Goal: Task Accomplishment & Management: Use online tool/utility

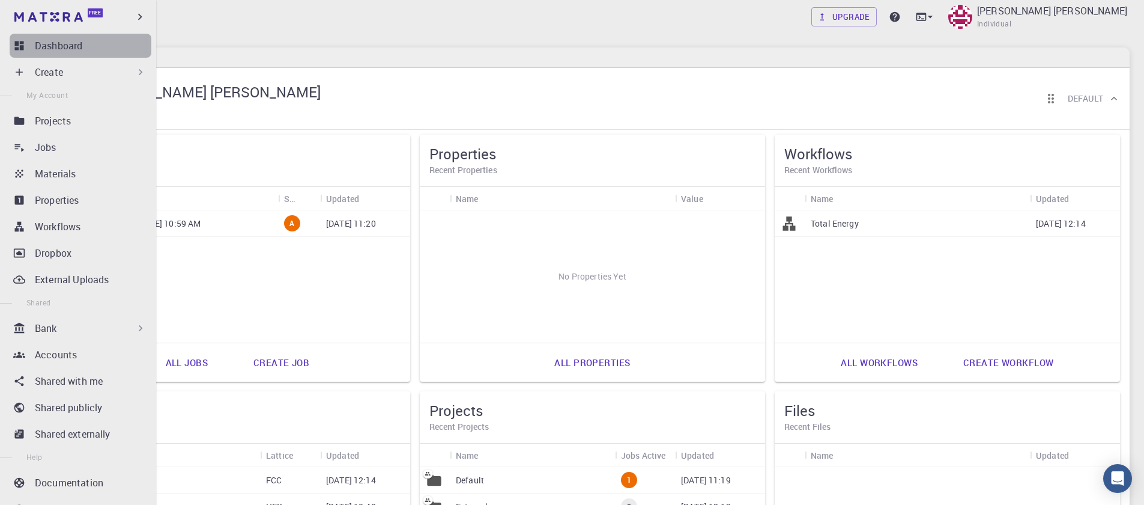
click at [80, 45] on p "Dashboard" at bounding box center [58, 45] width 47 height 14
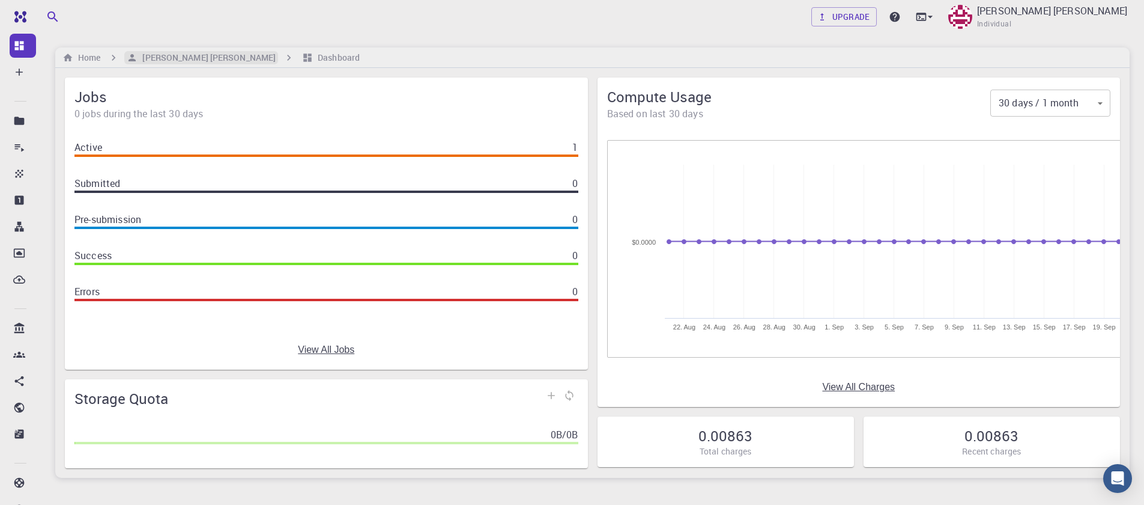
click at [165, 56] on h6 "[PERSON_NAME] [PERSON_NAME]" at bounding box center [207, 57] width 138 height 13
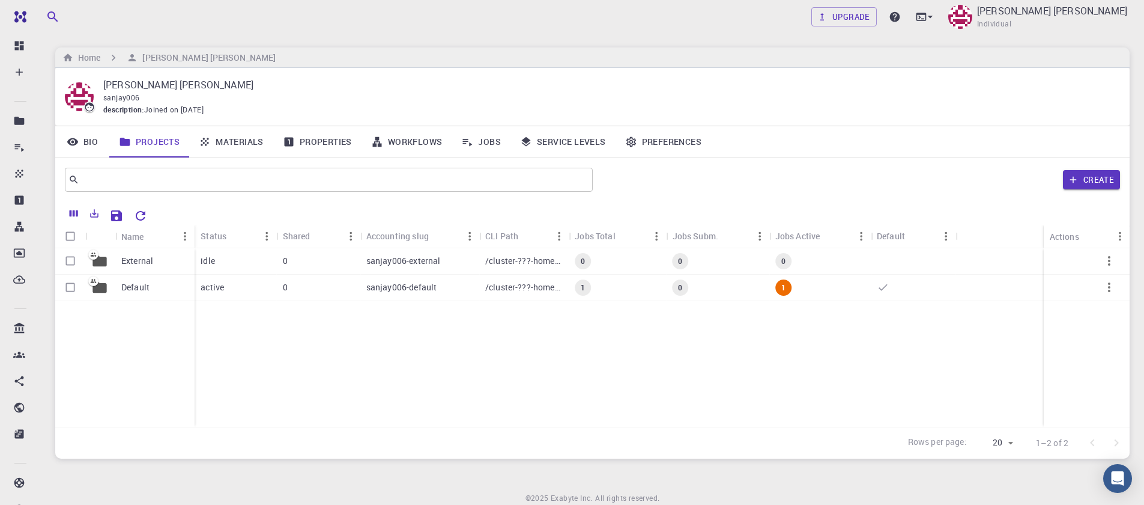
click at [240, 150] on link "Materials" at bounding box center [231, 141] width 84 height 31
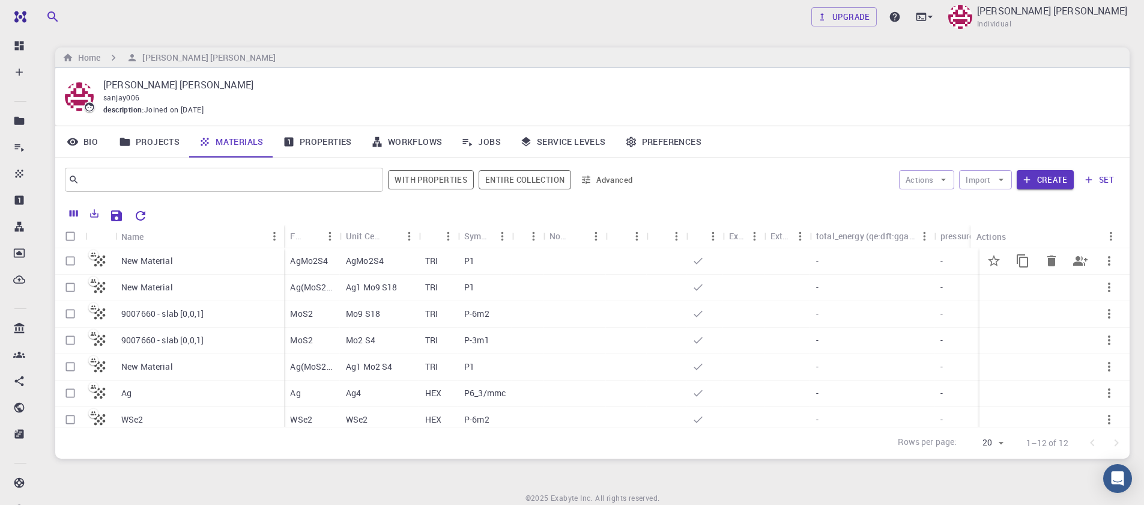
click at [139, 261] on p "New Material" at bounding box center [147, 261] width 52 height 12
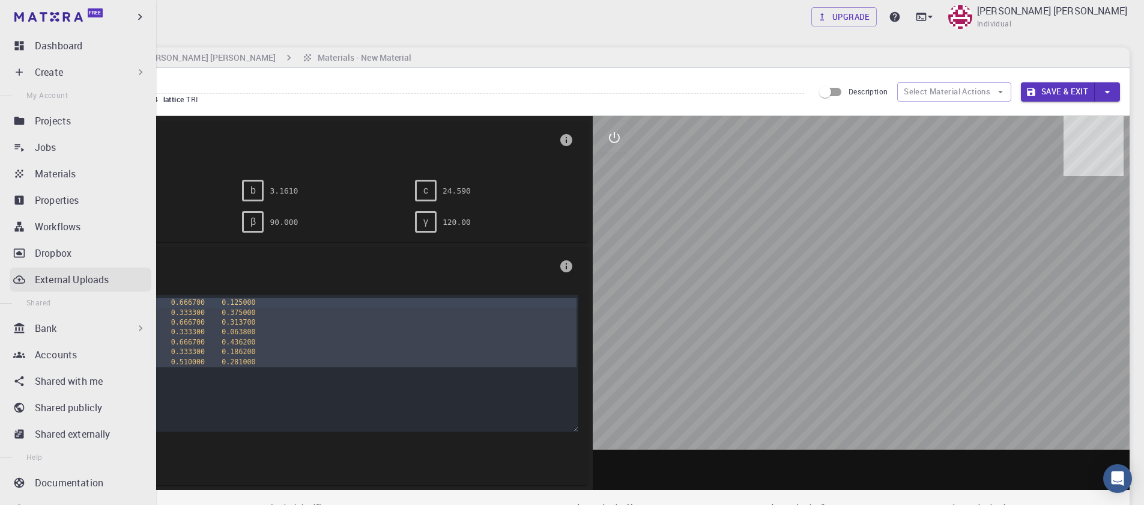
drag, startPoint x: 281, startPoint y: 368, endPoint x: 23, endPoint y: 279, distance: 272.4
click at [23, 279] on div "Free Dashboard Create New Job New Material Create Material Upload File Import f…" at bounding box center [572, 443] width 1144 height 887
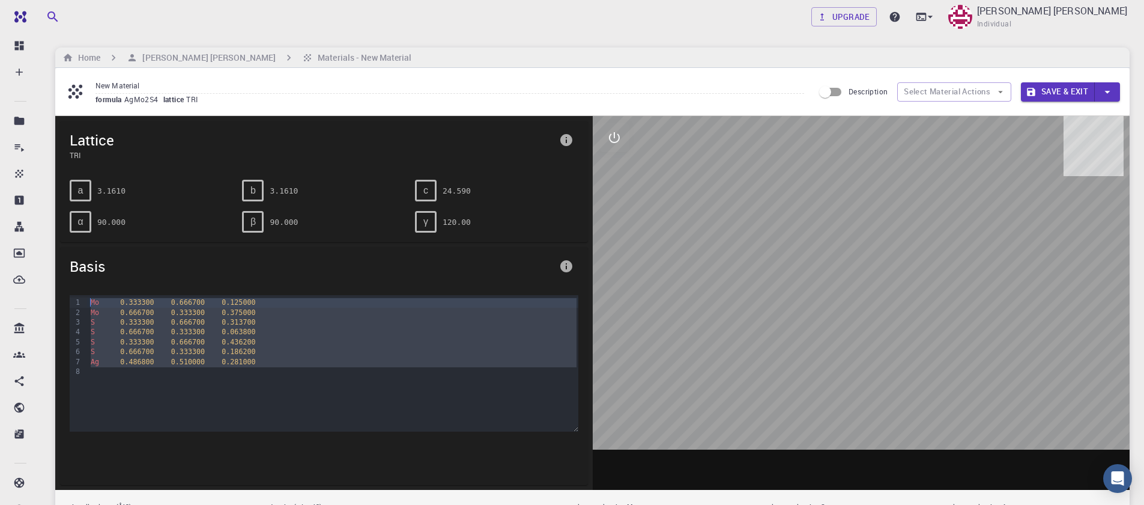
copy div "Mo 0.333300 0.666700 0.125000 Mo 0.666700 0.333300 0.375000 S 0.333300 0.666700…"
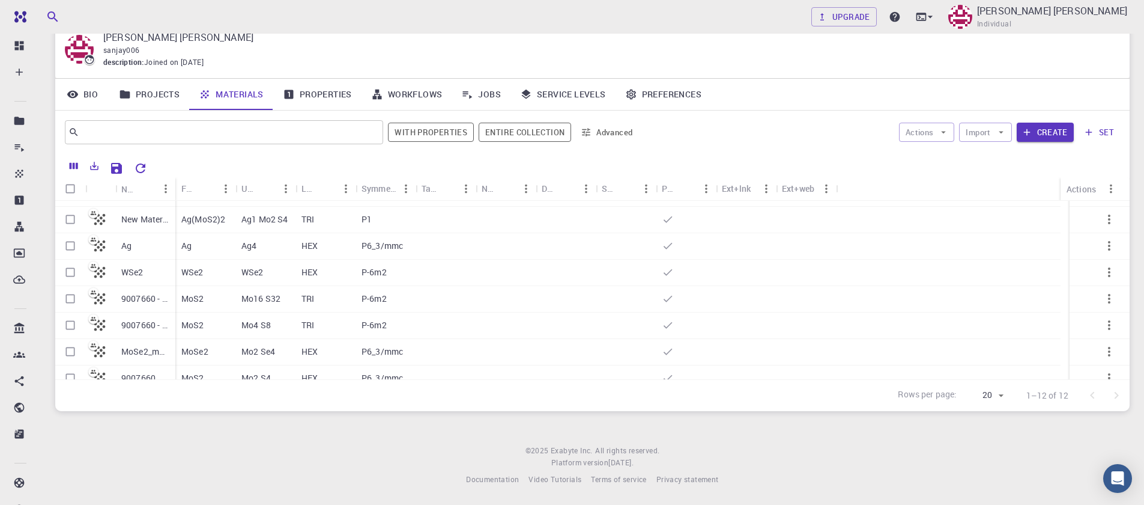
scroll to position [139, 0]
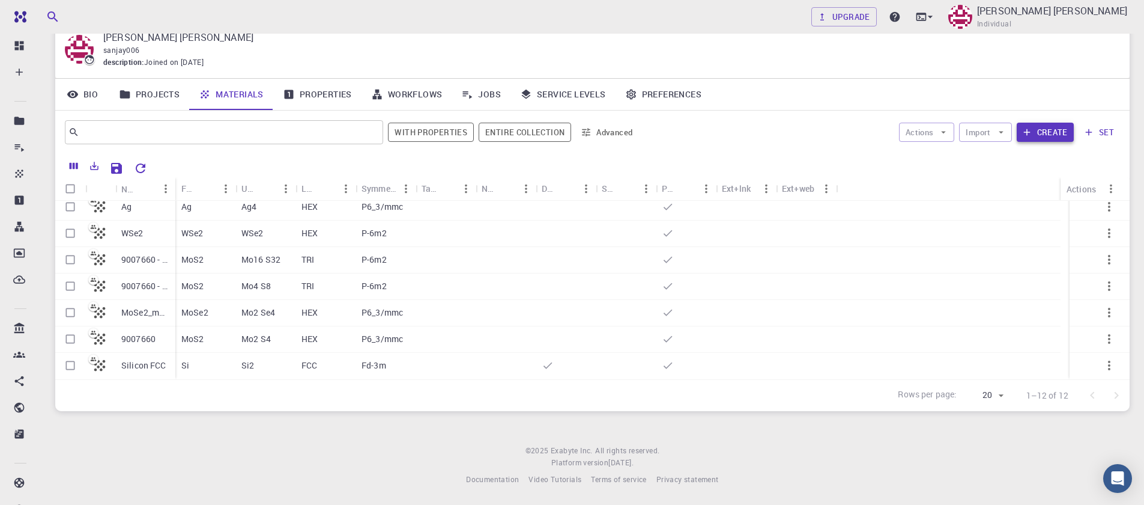
click at [1045, 139] on button "Create" at bounding box center [1045, 132] width 57 height 19
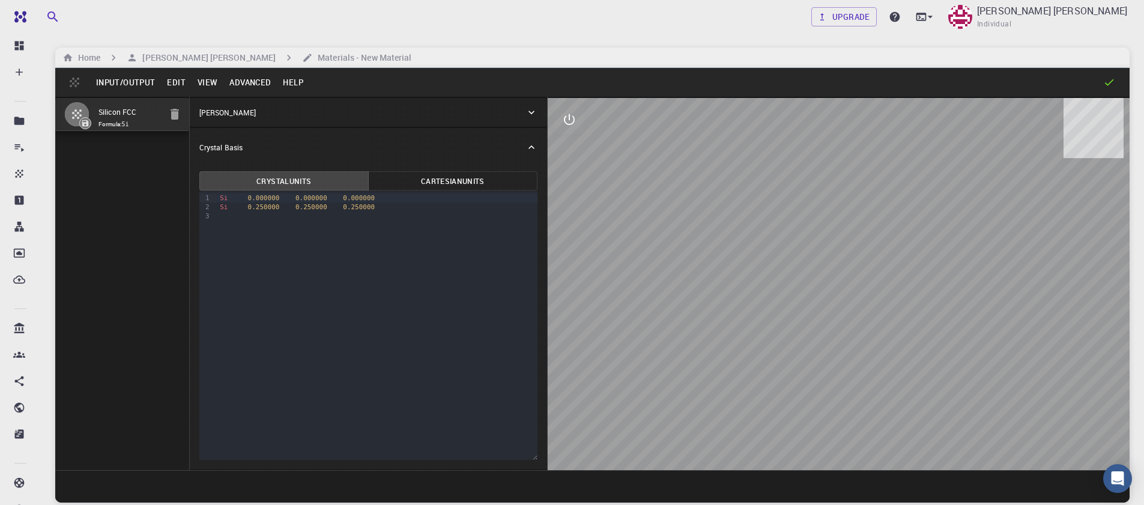
click at [136, 82] on button "Input/Output" at bounding box center [125, 82] width 71 height 19
click at [136, 87] on button "Input/Output" at bounding box center [125, 82] width 71 height 19
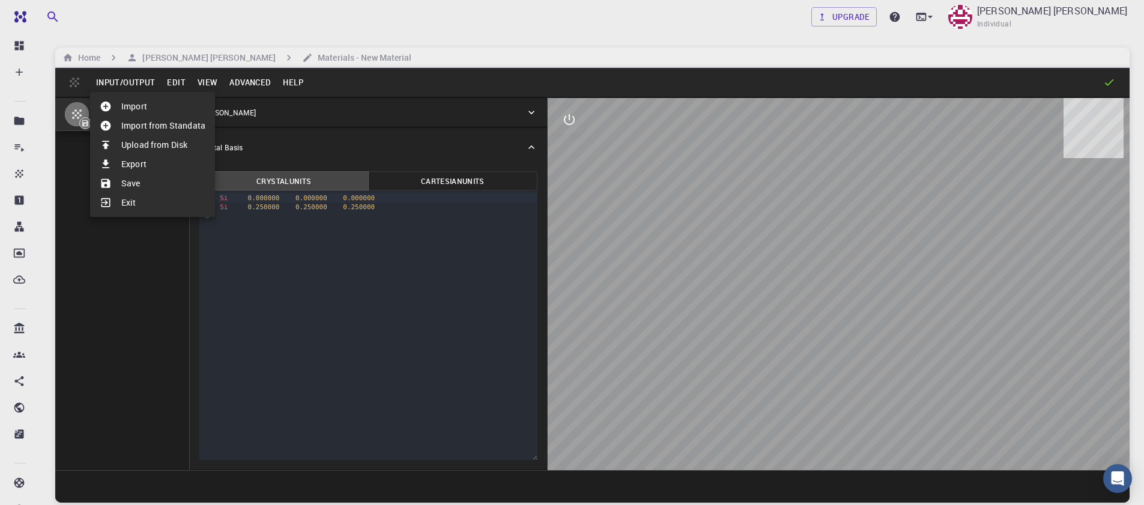
click at [168, 115] on li "Import" at bounding box center [152, 106] width 125 height 19
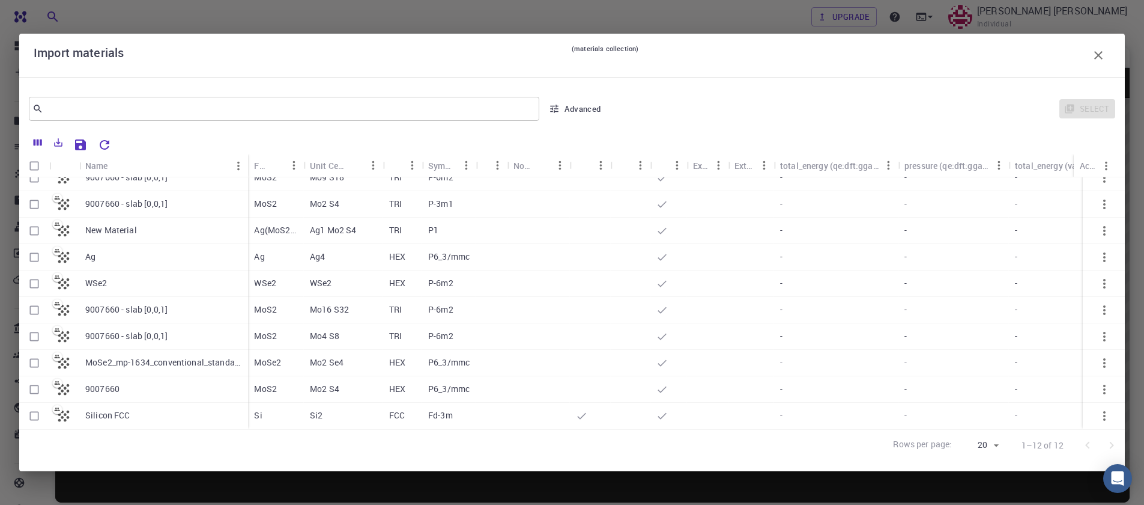
scroll to position [74, 0]
click at [112, 383] on p "9007660" at bounding box center [102, 389] width 34 height 12
checkbox input "true"
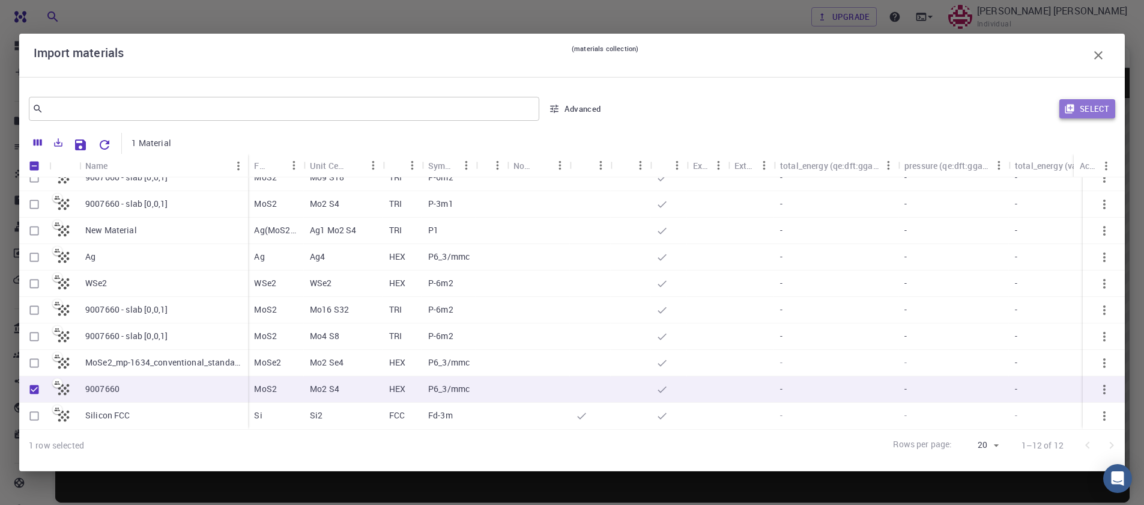
click at [1067, 105] on icon "button" at bounding box center [1070, 108] width 11 height 11
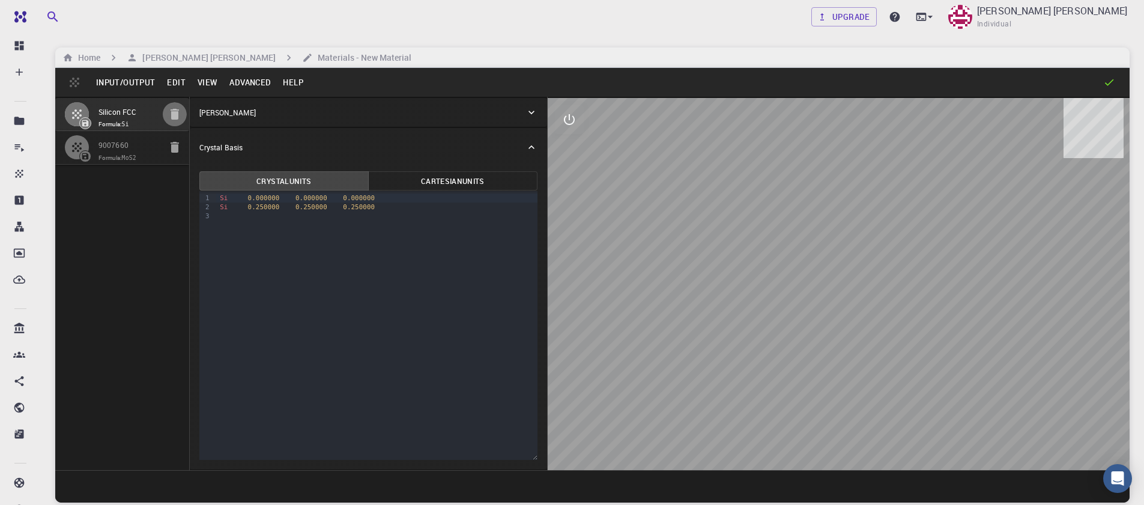
click at [177, 106] on button "button" at bounding box center [175, 114] width 24 height 24
type input "HEX"
type input "3.161"
type input "12.295"
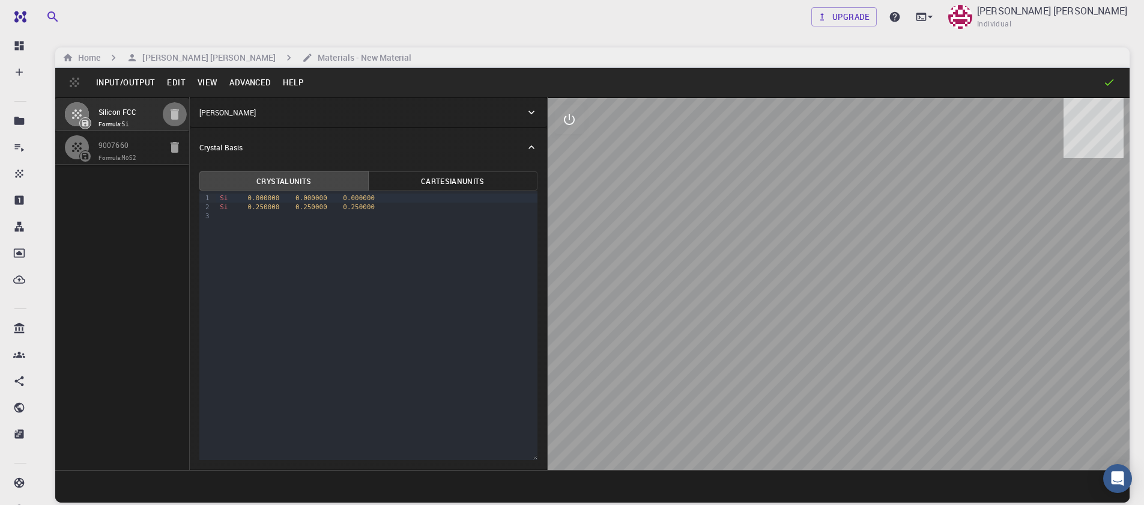
type input "90"
type input "119.99999999999999"
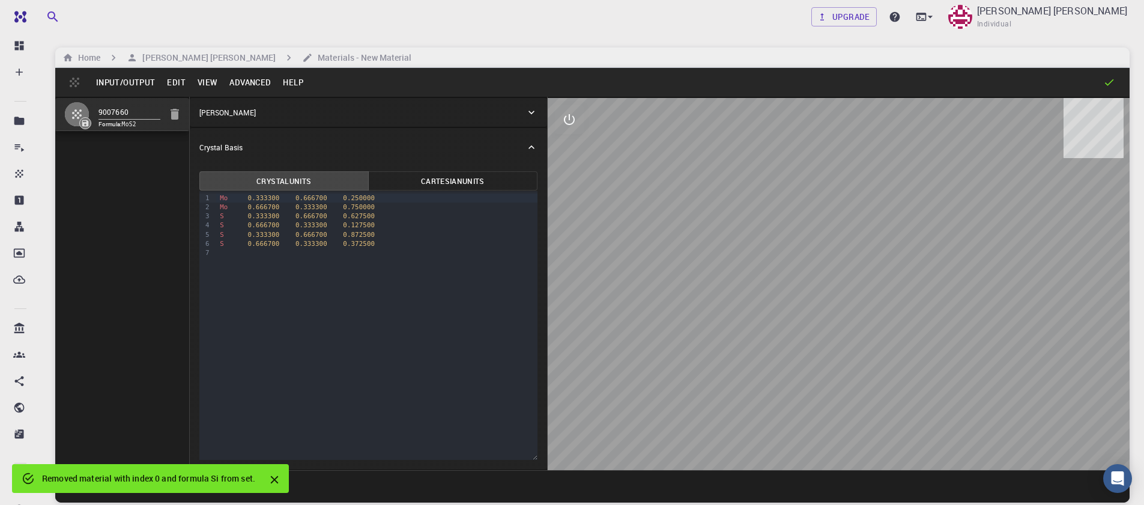
click at [226, 85] on button "Advanced" at bounding box center [249, 82] width 53 height 19
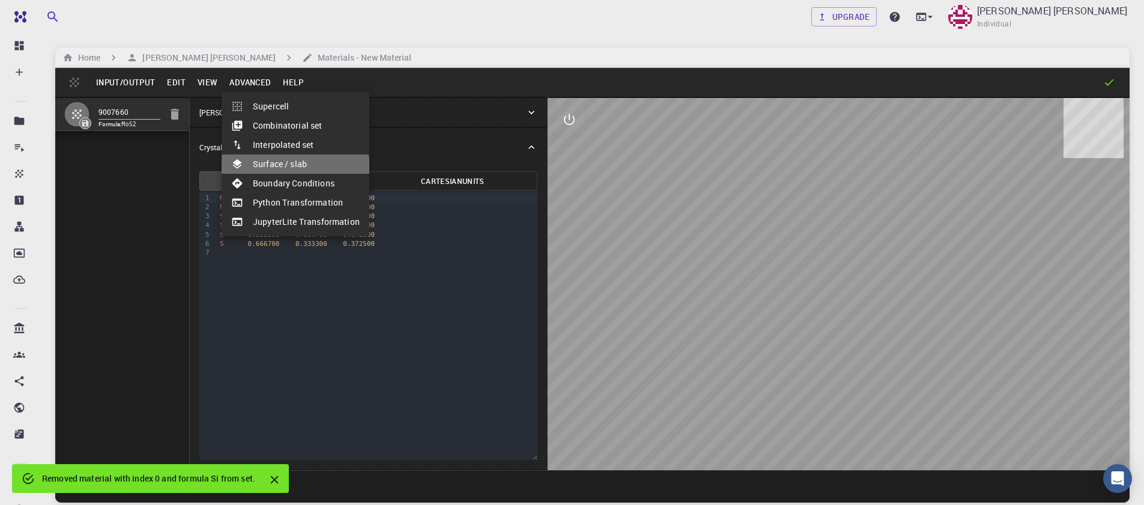
click at [281, 169] on li "Surface / slab" at bounding box center [296, 163] width 148 height 19
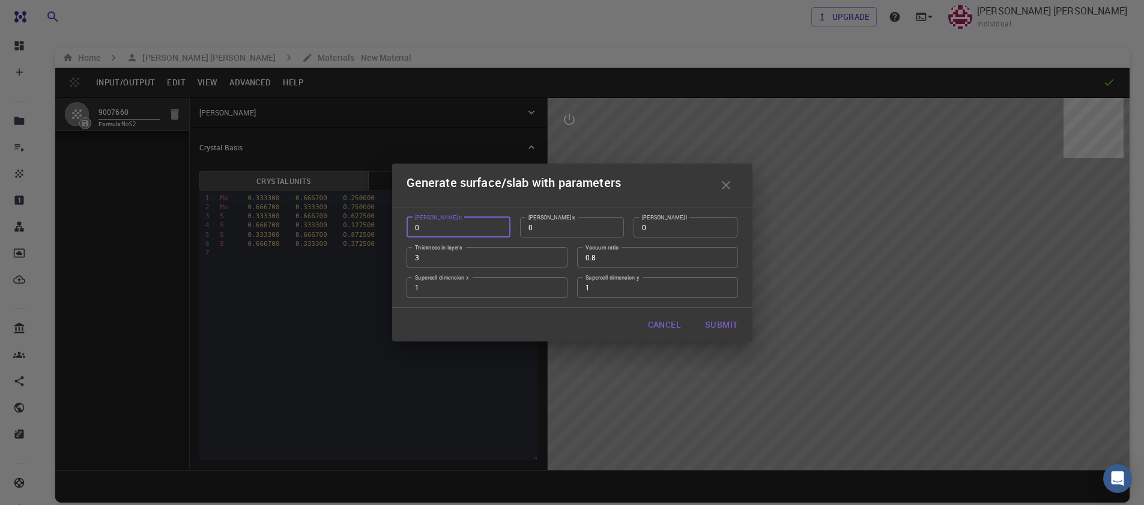
type input "0"
click at [497, 230] on input "0" at bounding box center [459, 227] width 104 height 20
type input "1"
click at [728, 225] on input "1" at bounding box center [686, 227] width 104 height 20
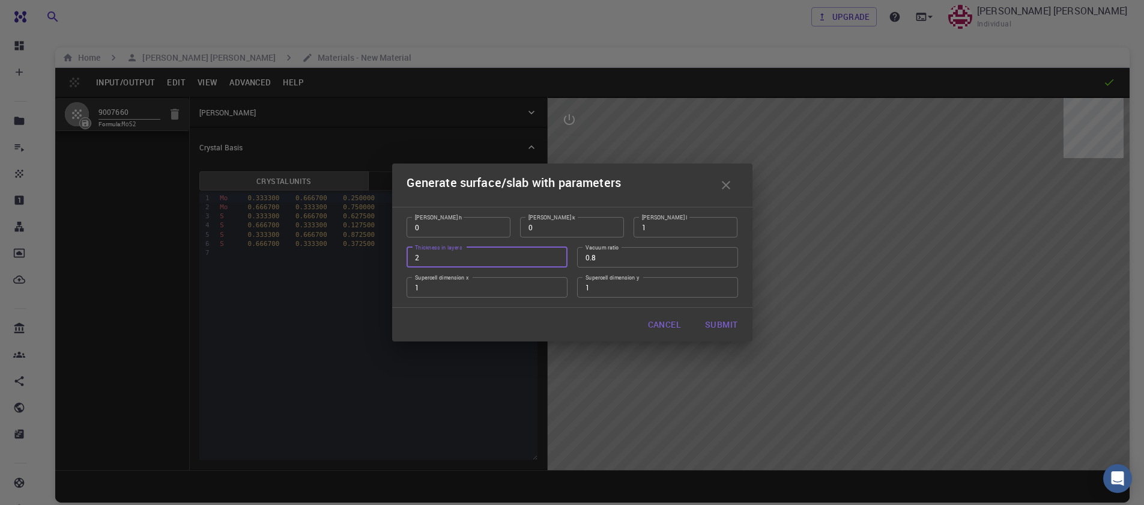
click at [556, 260] on input "2" at bounding box center [487, 257] width 161 height 20
type input "1"
click at [556, 260] on input "1" at bounding box center [487, 257] width 161 height 20
click at [726, 260] on input "0.61" at bounding box center [657, 257] width 161 height 20
click at [726, 260] on input "0.6" at bounding box center [657, 257] width 161 height 20
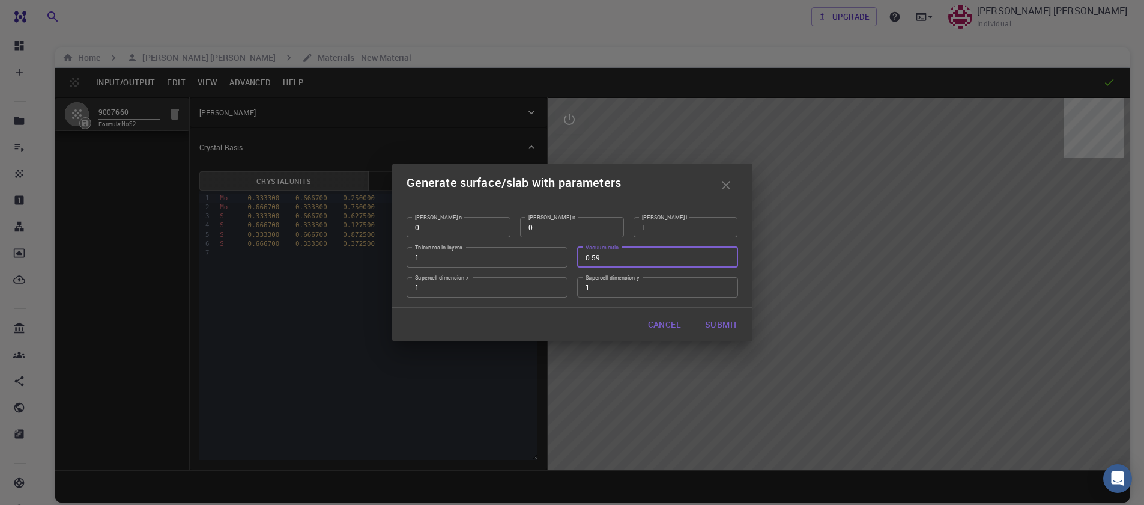
click at [726, 260] on input "0.59" at bounding box center [657, 257] width 161 height 20
click at [726, 260] on input "0.51" at bounding box center [657, 257] width 161 height 20
click at [726, 260] on input "0.5" at bounding box center [657, 257] width 161 height 20
click at [726, 260] on input "0.49" at bounding box center [657, 257] width 161 height 20
type input "0.5"
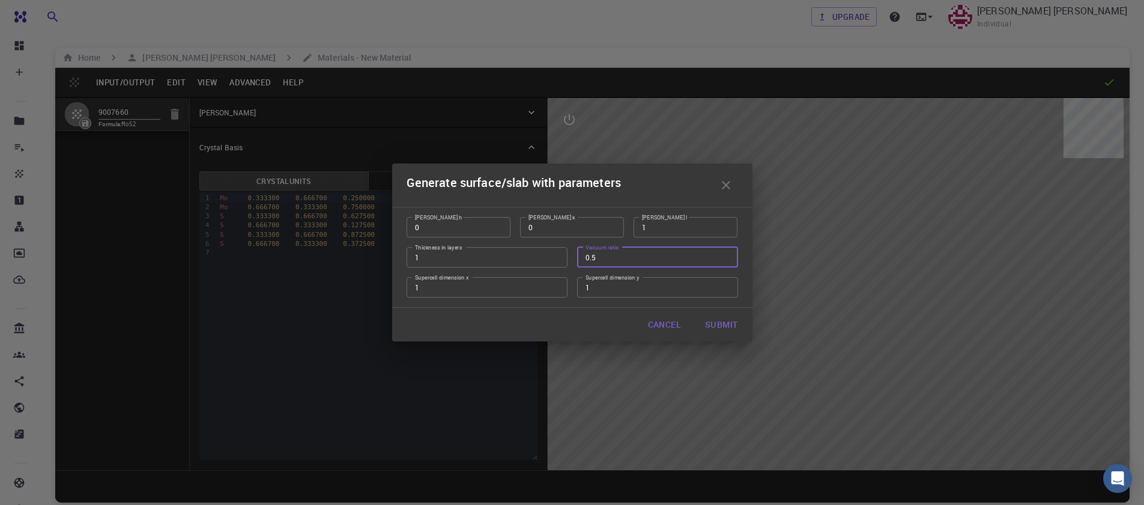
click at [723, 254] on input "0.5" at bounding box center [657, 257] width 161 height 20
click at [717, 329] on button "Submit" at bounding box center [722, 324] width 52 height 24
type input "TRI"
type input "3.160994542861471"
type input "24.59"
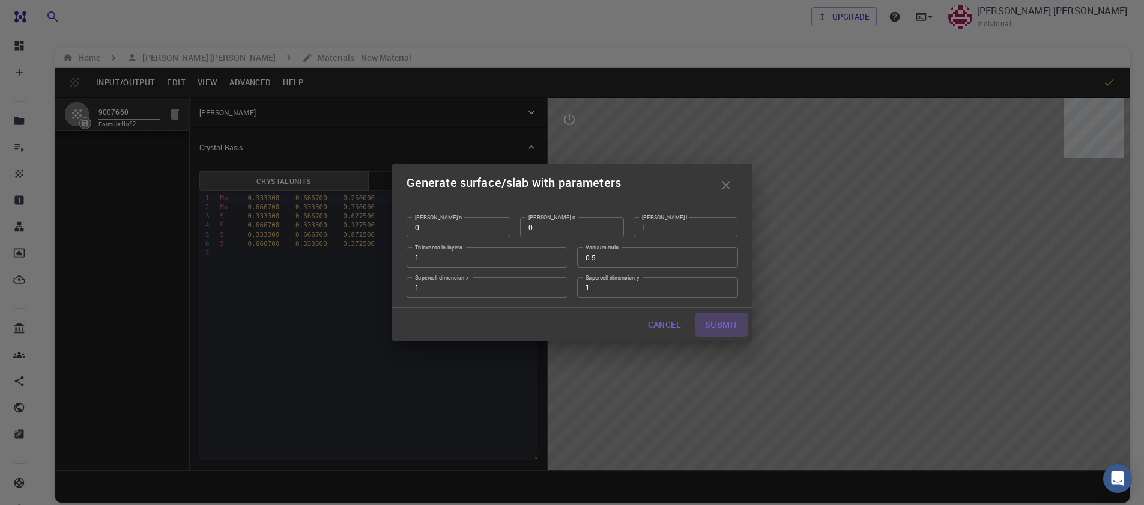
type input "120.0000571088431"
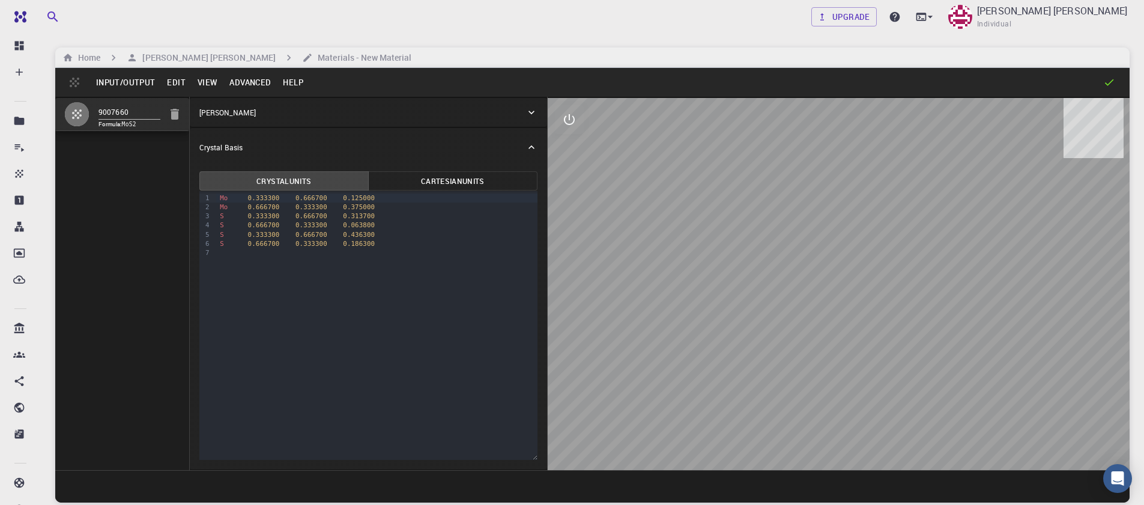
click at [137, 83] on button "Input/Output" at bounding box center [125, 82] width 71 height 19
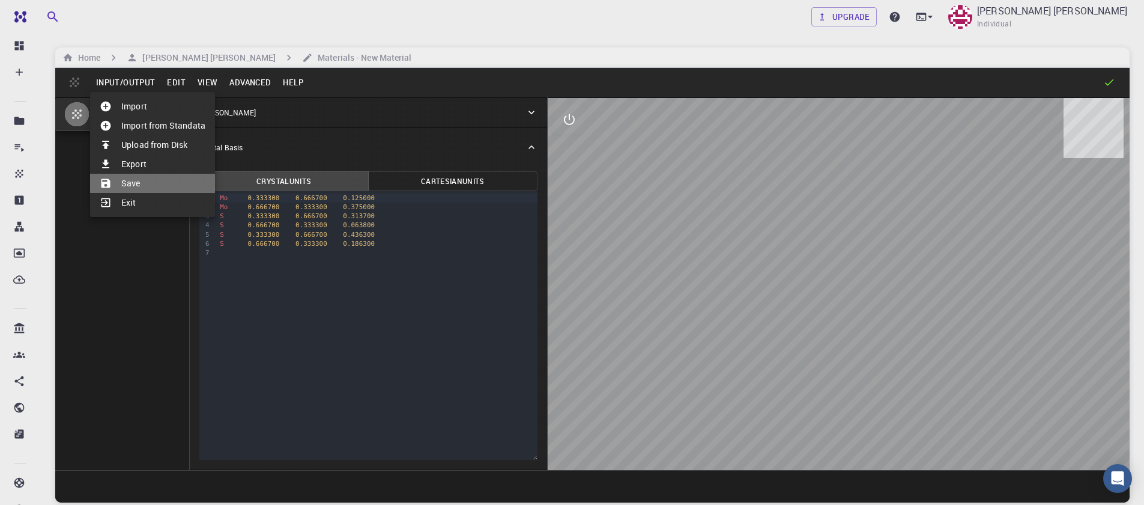
click at [136, 186] on li "Save" at bounding box center [152, 183] width 125 height 19
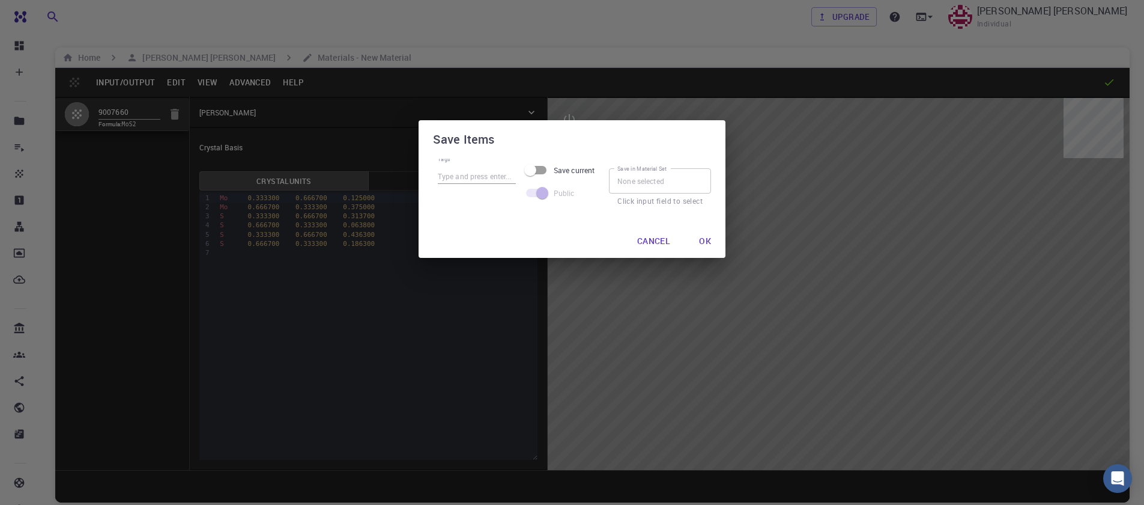
click at [714, 250] on button "Ok" at bounding box center [705, 241] width 31 height 24
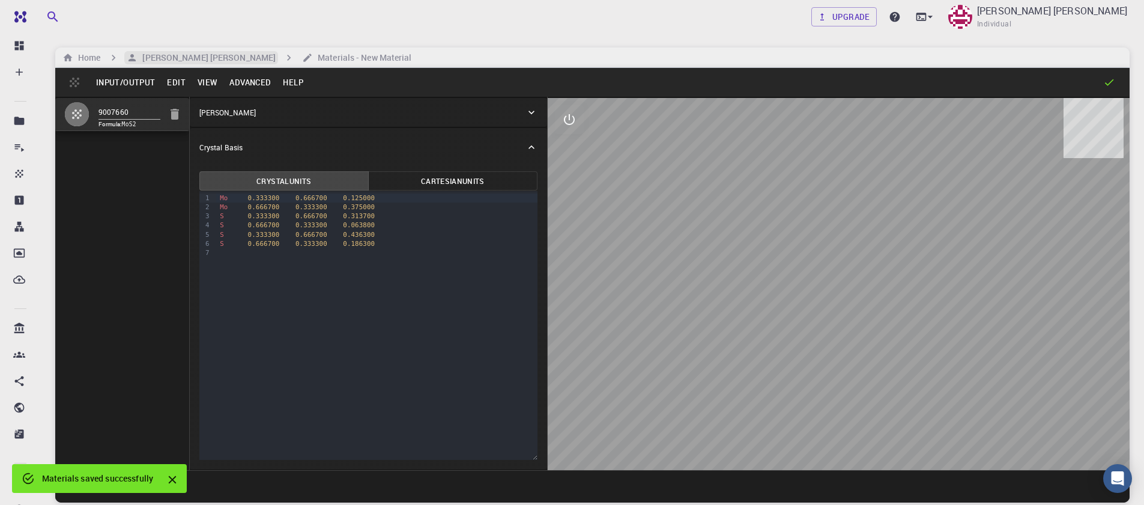
click at [175, 62] on h6 "[PERSON_NAME] [PERSON_NAME]" at bounding box center [207, 57] width 138 height 13
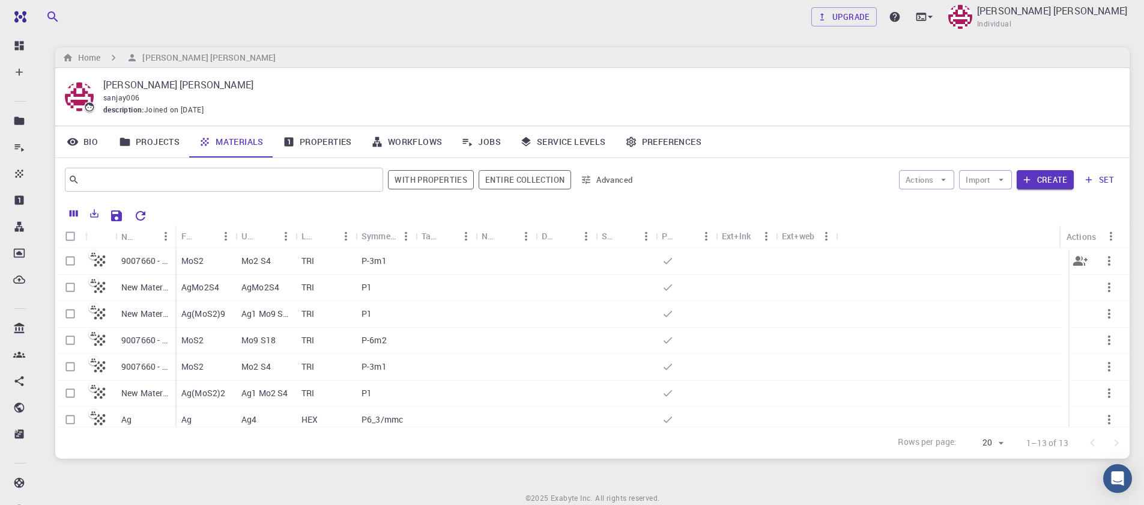
click at [71, 263] on input "Select row" at bounding box center [70, 260] width 23 height 23
checkbox input "true"
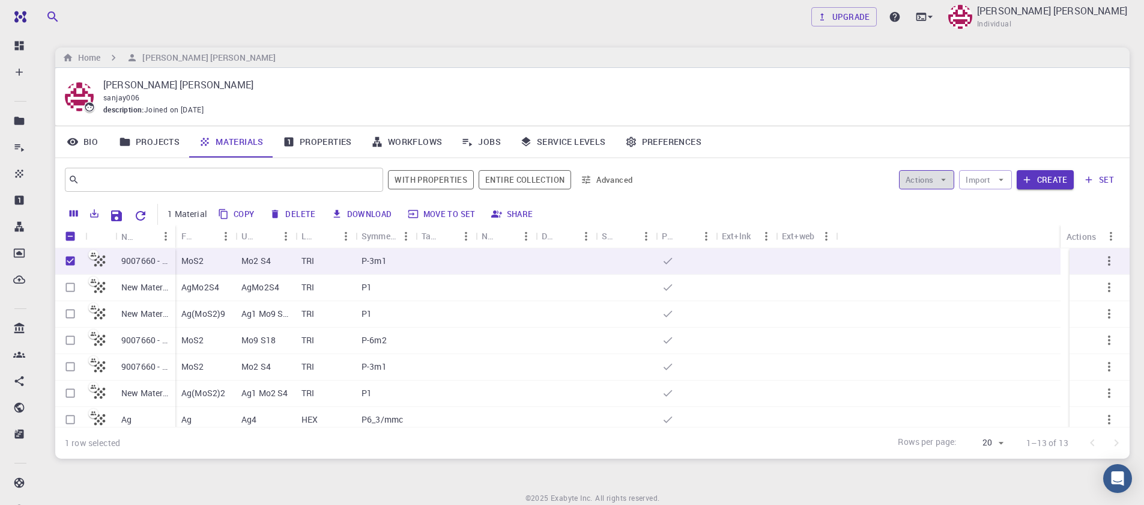
click at [941, 178] on icon "button" at bounding box center [943, 179] width 11 height 11
click at [950, 199] on span "Create Job" at bounding box center [950, 204] width 38 height 12
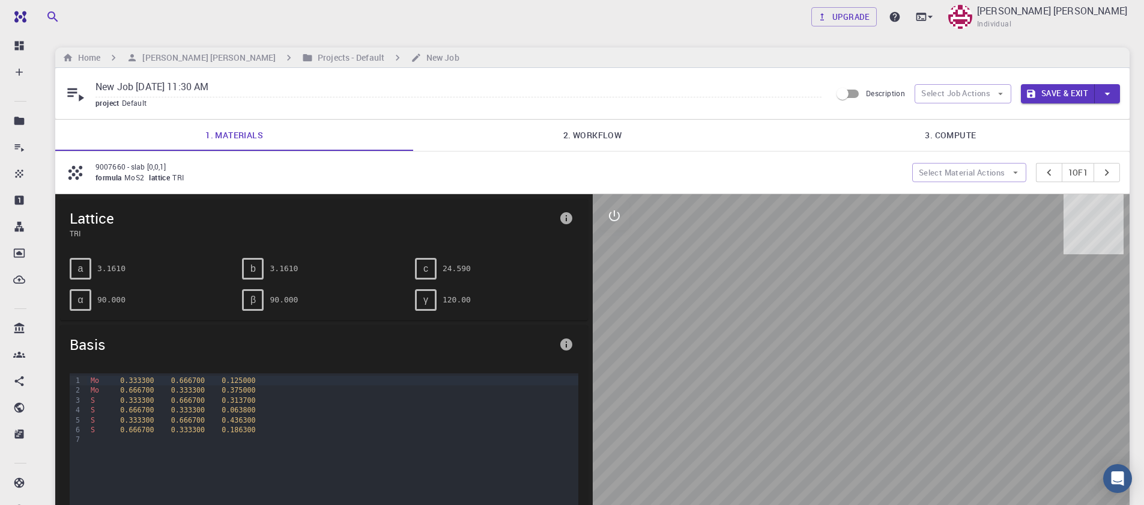
click at [594, 137] on link "2. Workflow" at bounding box center [592, 135] width 358 height 31
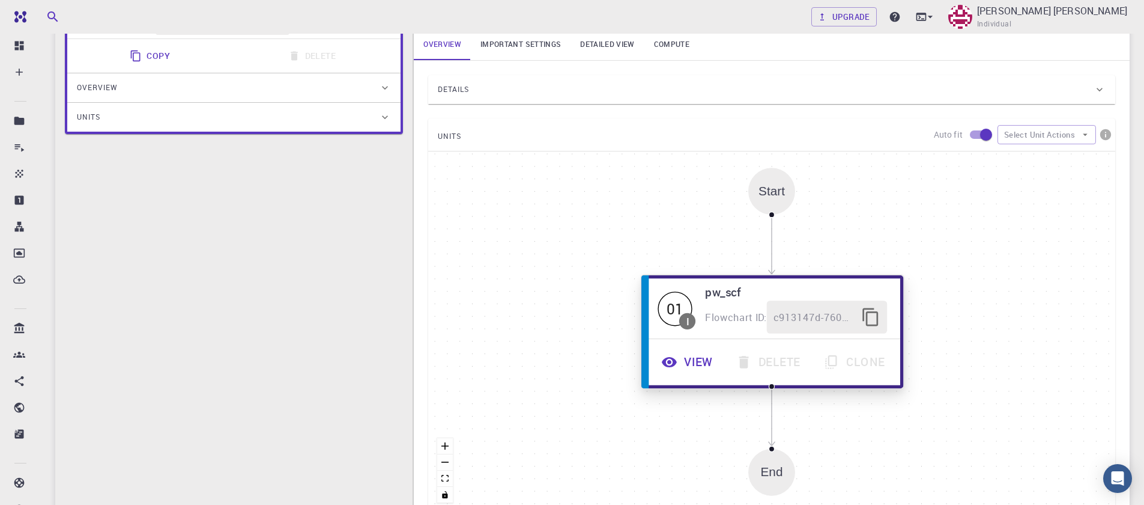
scroll to position [216, 0]
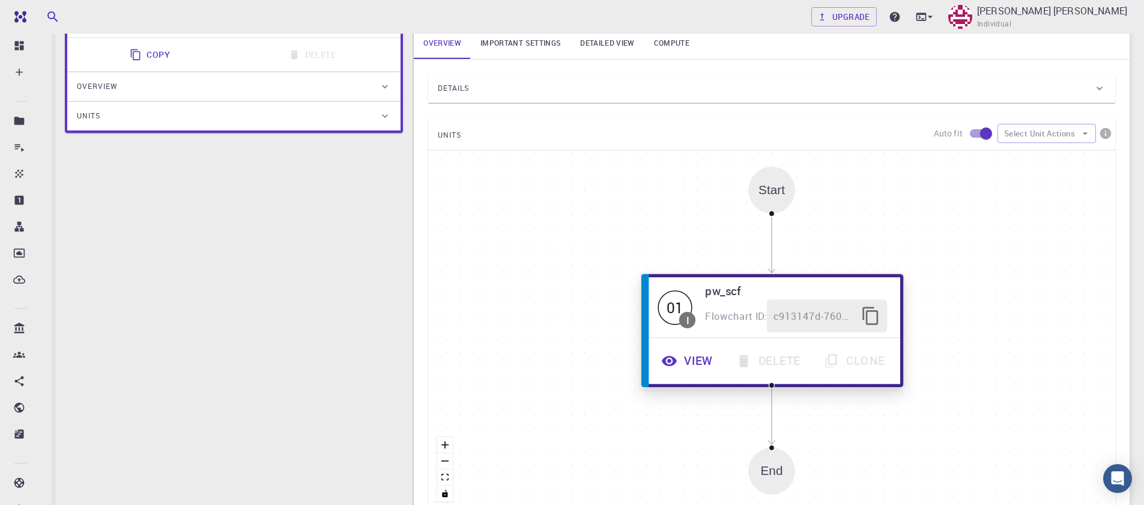
click at [676, 358] on icon "button" at bounding box center [669, 361] width 16 height 16
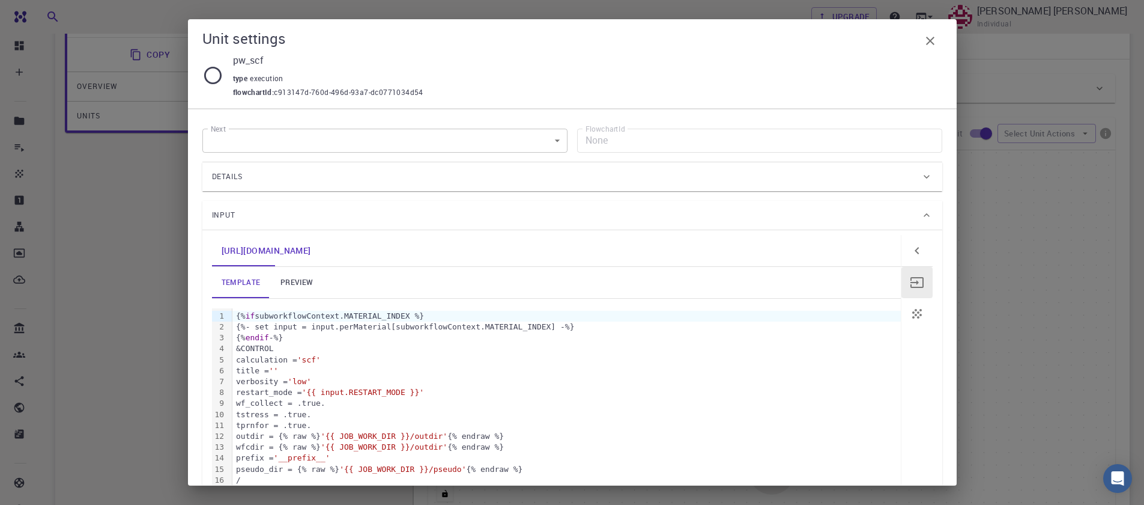
click at [297, 282] on link "preview" at bounding box center [297, 282] width 54 height 31
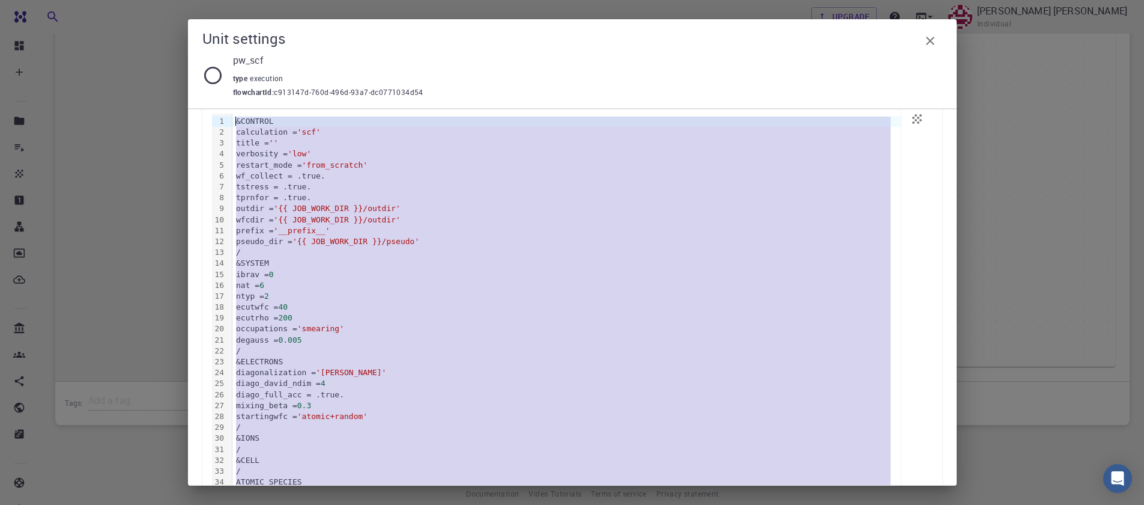
scroll to position [182, 0]
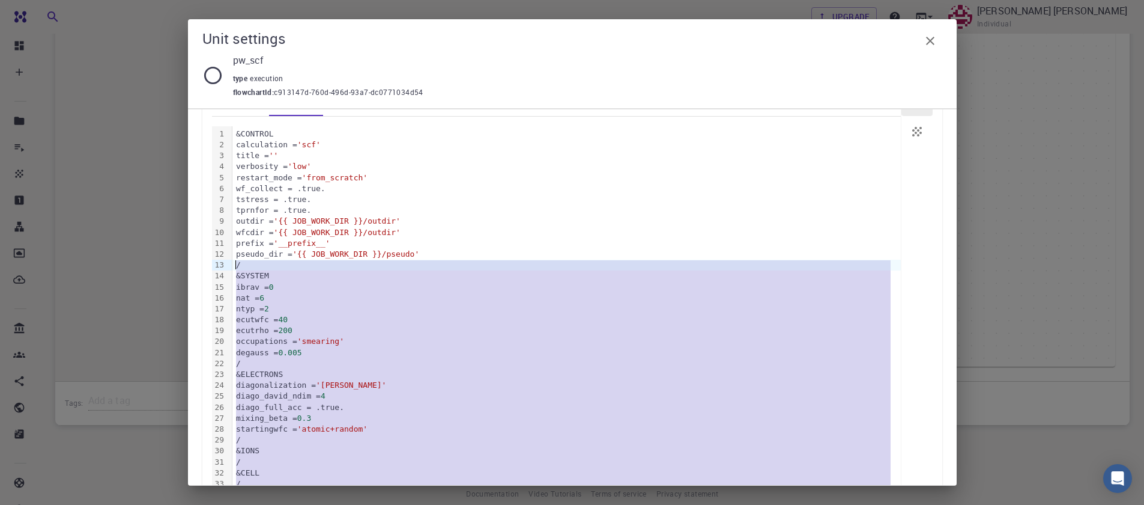
drag, startPoint x: 305, startPoint y: 404, endPoint x: 207, endPoint y: 264, distance: 170.7
click at [207, 264] on div "[URL][DOMAIN_NAME] template preview 99 1 2 3 4 5 6 7 8 9 10 11 12 13 14 15 16 1…" at bounding box center [572, 362] width 740 height 628
copy div "/ &SYSTEM ibrav = 0 nat = 6 ntyp = 2 ecutwfc = 40 ecutrho = 200 occupations = '…"
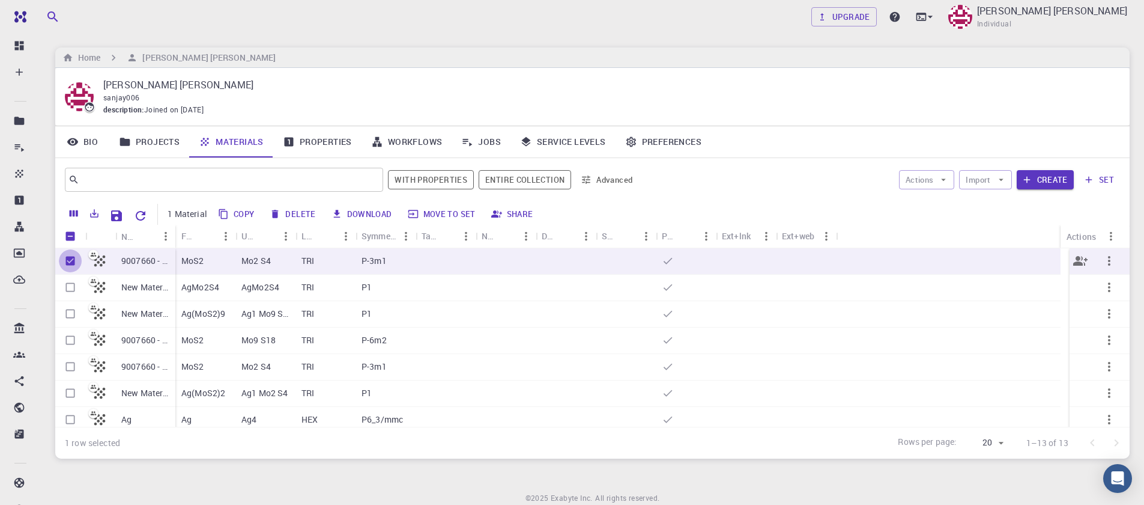
click at [65, 258] on input "Unselect row" at bounding box center [70, 260] width 23 height 23
checkbox input "false"
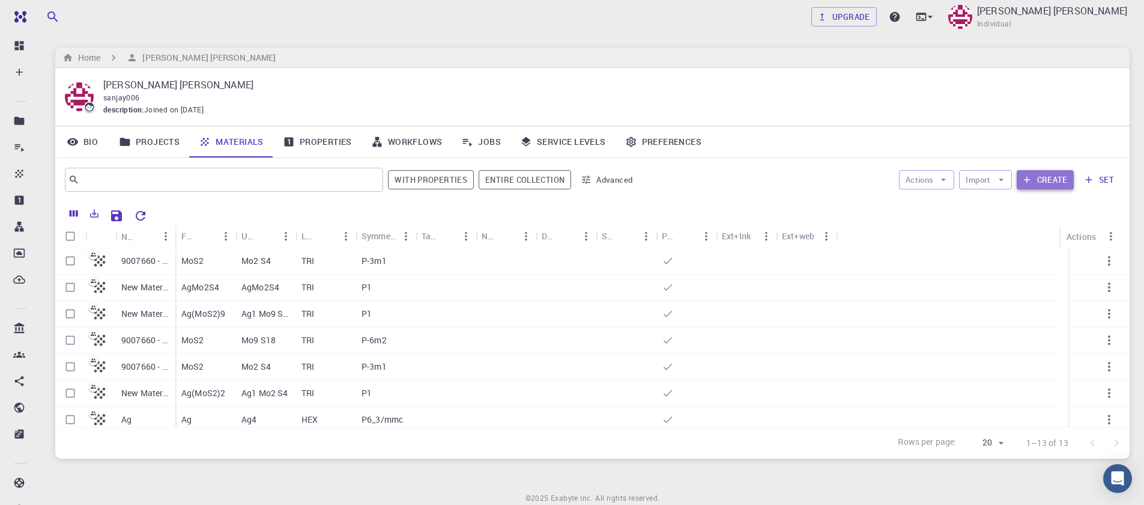
click at [1033, 181] on icon "button" at bounding box center [1027, 179] width 11 height 11
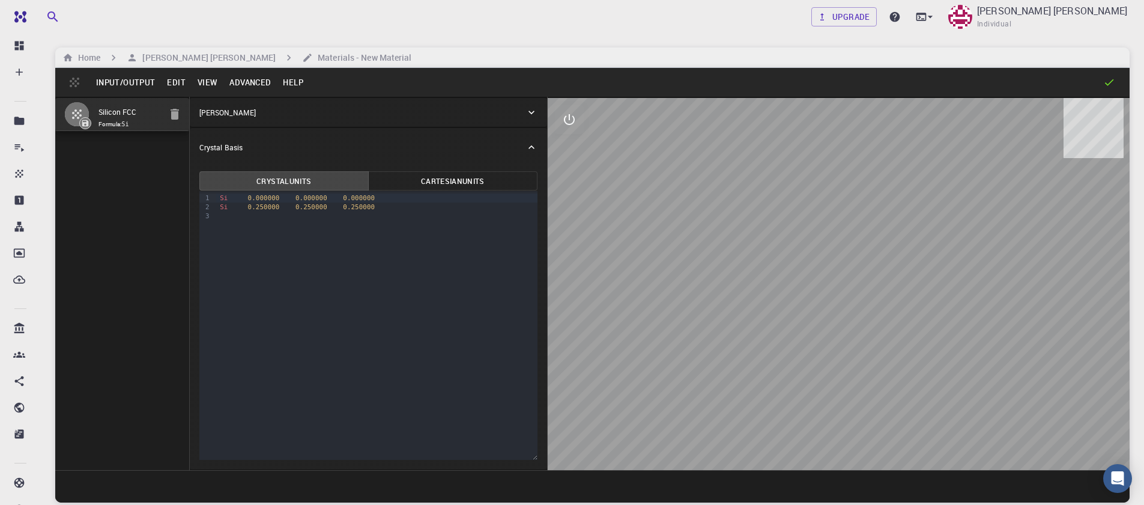
click at [131, 77] on button "Input/Output" at bounding box center [125, 82] width 71 height 19
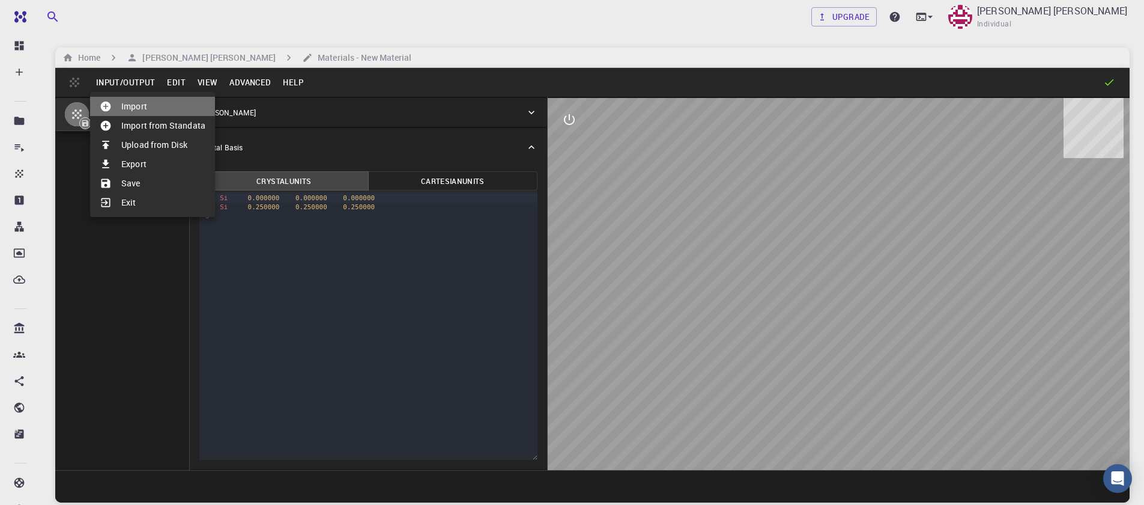
click at [133, 115] on li "Import" at bounding box center [152, 106] width 125 height 19
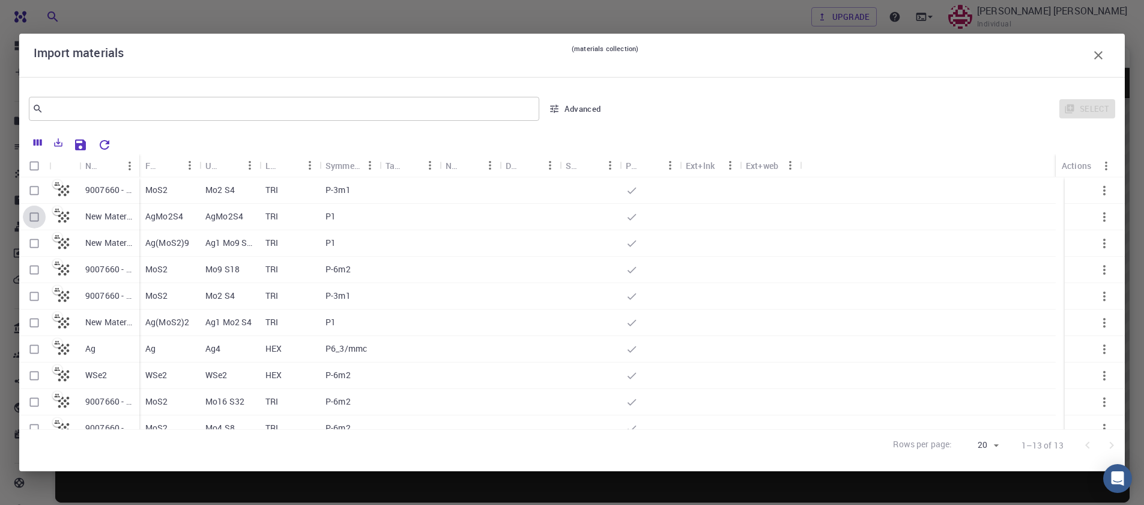
click at [36, 217] on input "Select row" at bounding box center [34, 216] width 23 height 23
checkbox input "true"
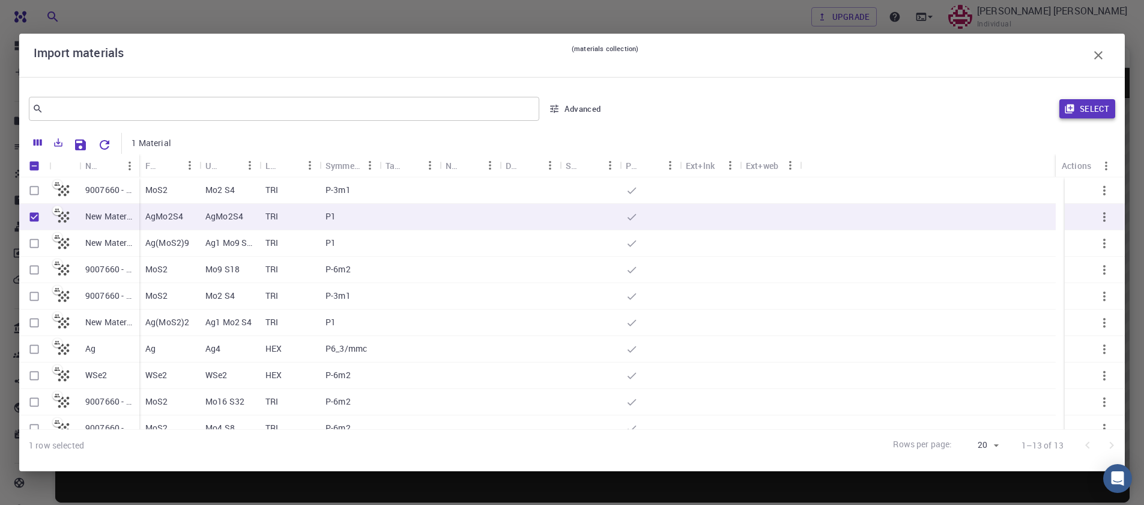
click at [1095, 115] on button "Select" at bounding box center [1088, 108] width 56 height 19
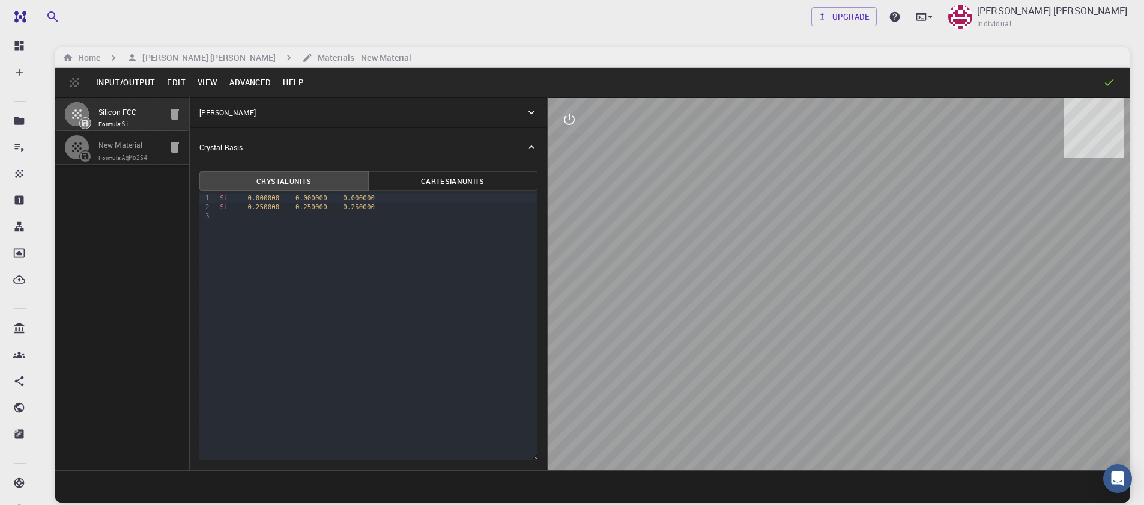
click at [148, 159] on code "AgMo2S4" at bounding box center [135, 157] width 26 height 7
type input "TRI"
type input "3.161"
type input "3.160994542861471"
type input "24.59"
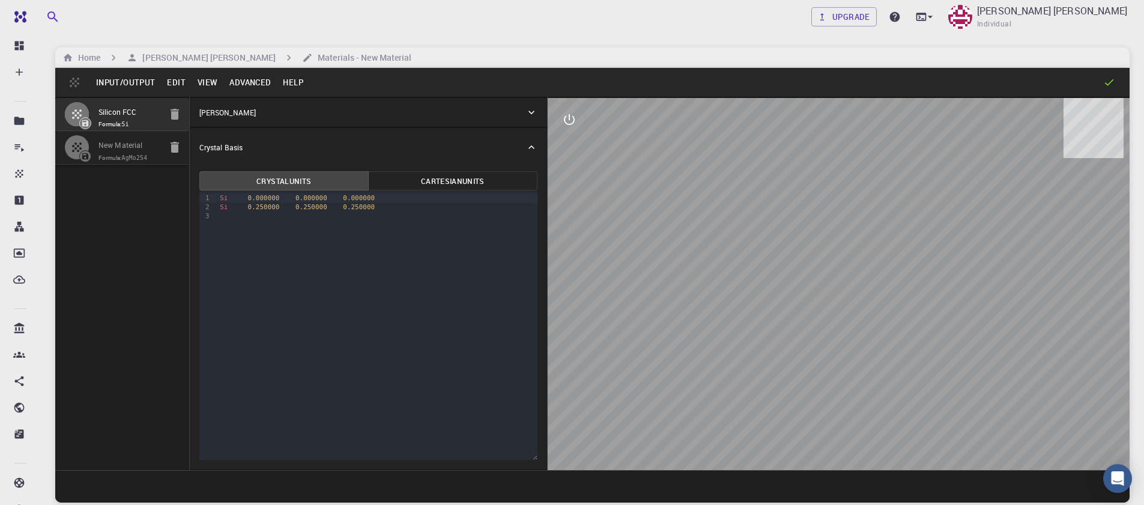
type input "90"
type input "120.0000571088431"
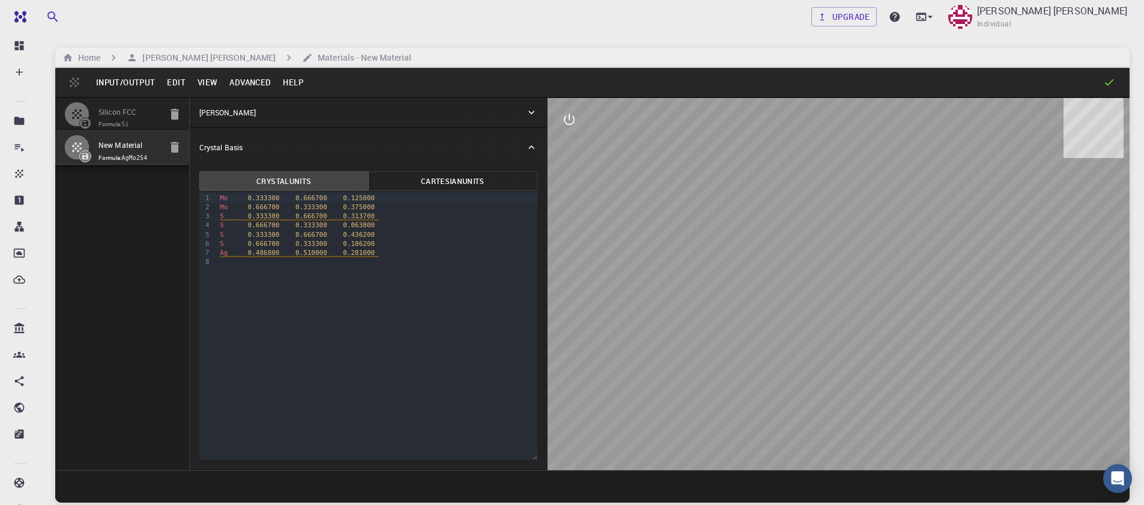
click at [136, 90] on button "Input/Output" at bounding box center [125, 82] width 71 height 19
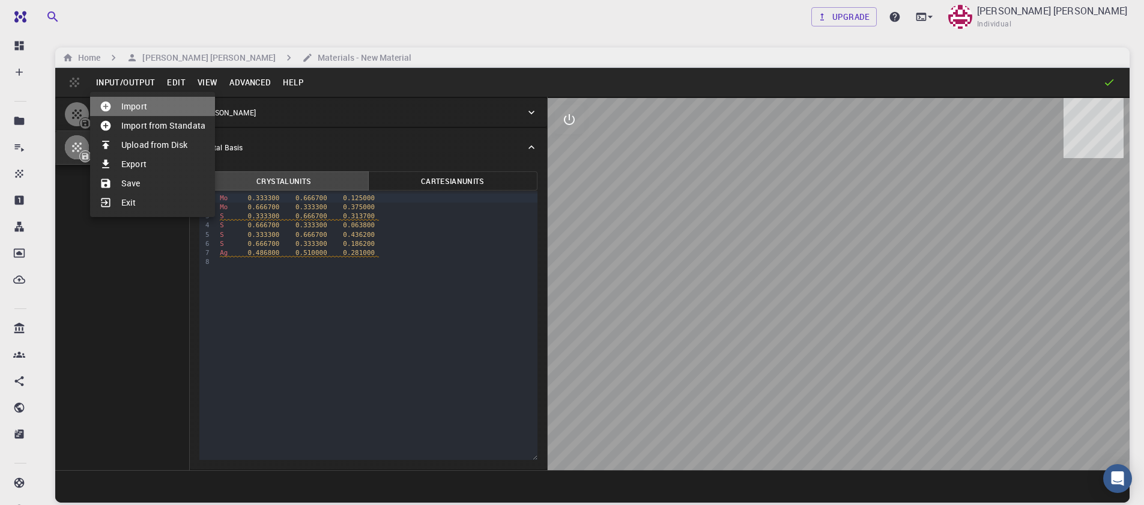
click at [136, 110] on li "Import" at bounding box center [152, 106] width 125 height 19
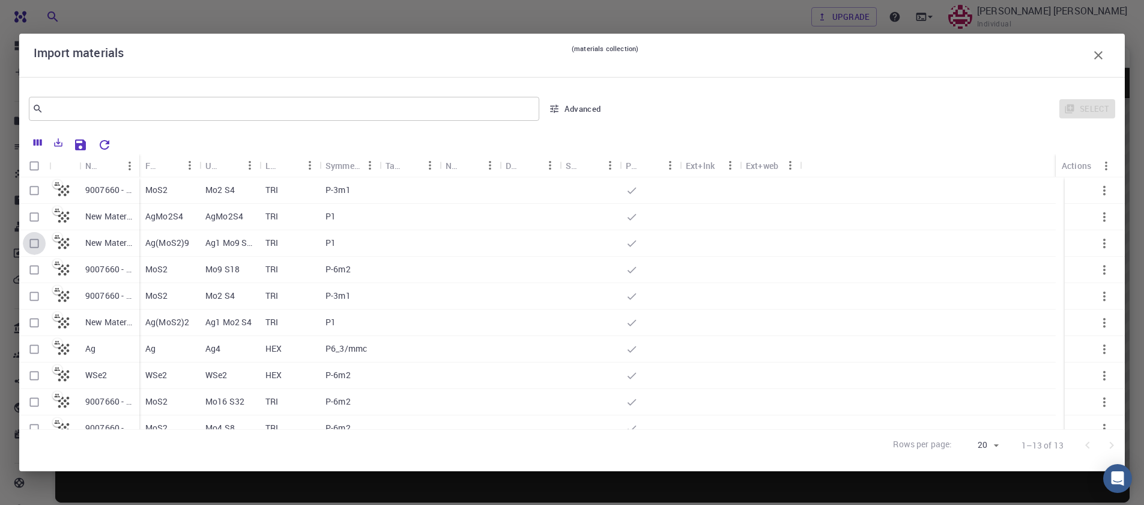
click at [35, 244] on input "Select row" at bounding box center [34, 243] width 23 height 23
checkbox input "true"
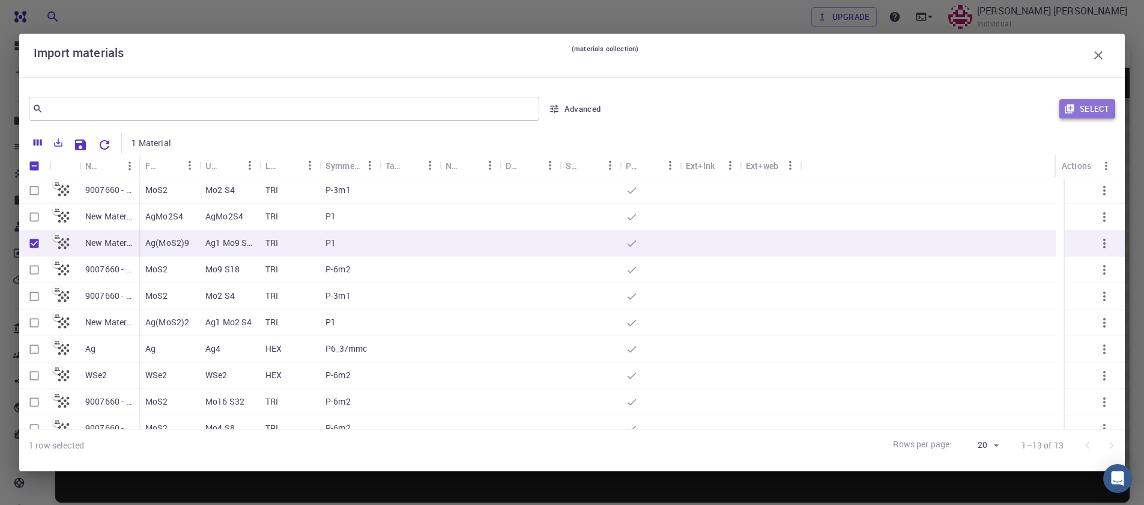
click at [1091, 100] on button "Select" at bounding box center [1088, 108] width 56 height 19
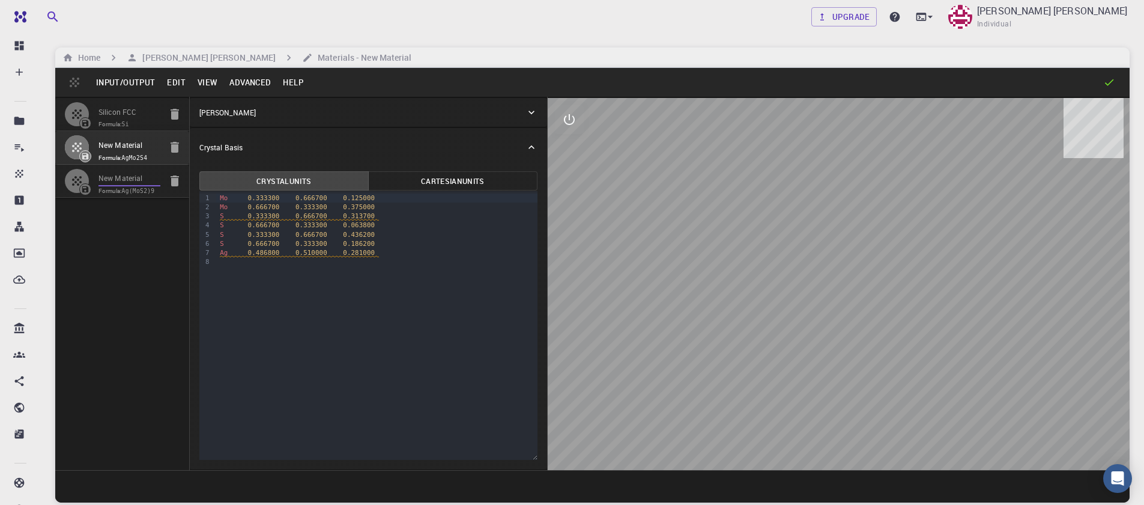
click at [108, 185] on input "New Material" at bounding box center [130, 179] width 62 height 14
type input "9.483"
type input "9.482983628584414"
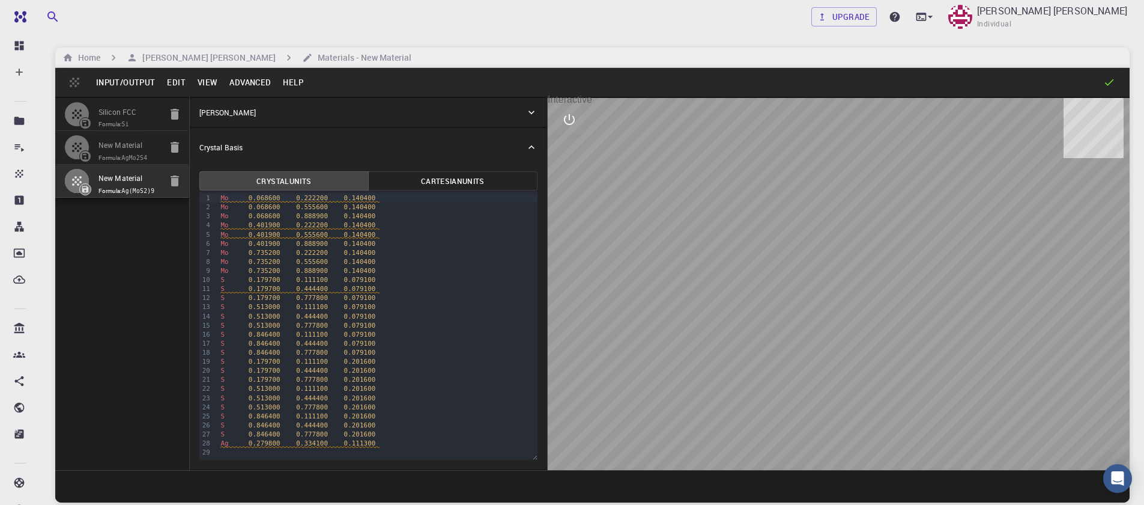
click at [568, 121] on icon "interactive" at bounding box center [569, 119] width 14 height 14
click at [555, 150] on button "view" at bounding box center [569, 148] width 29 height 29
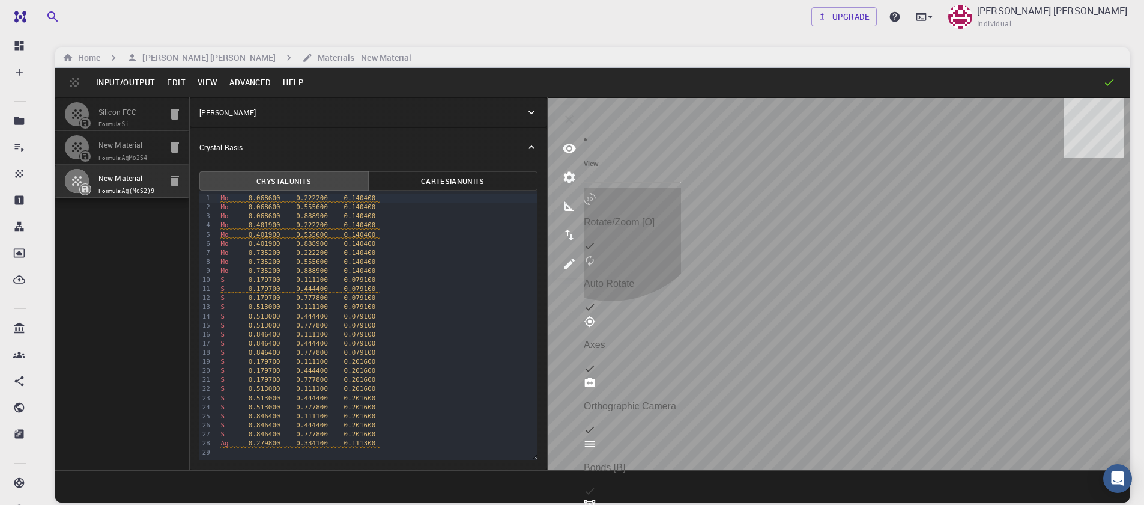
click at [616, 193] on div at bounding box center [601, 199] width 34 height 12
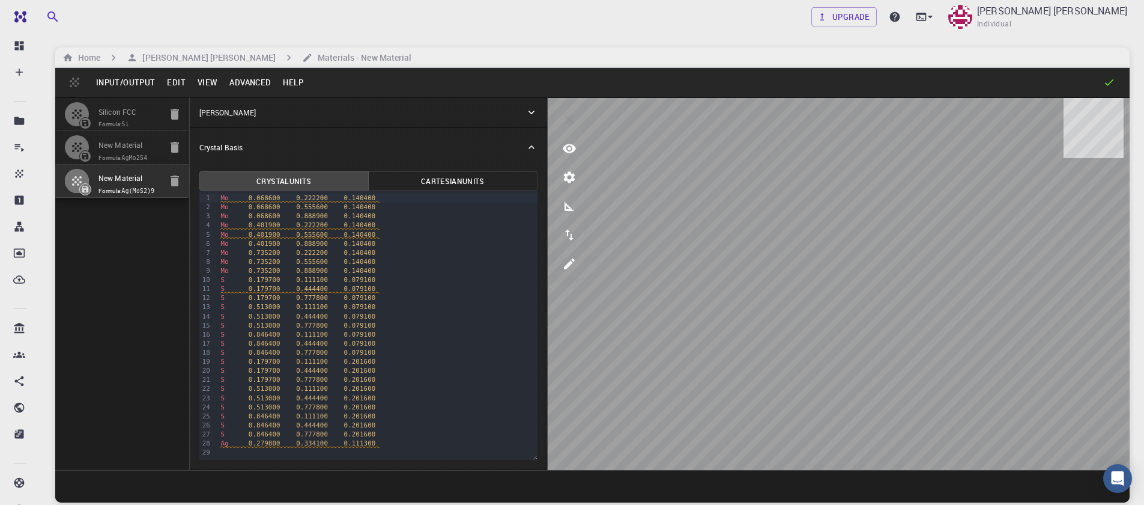
click at [255, 85] on button "Advanced" at bounding box center [249, 82] width 53 height 19
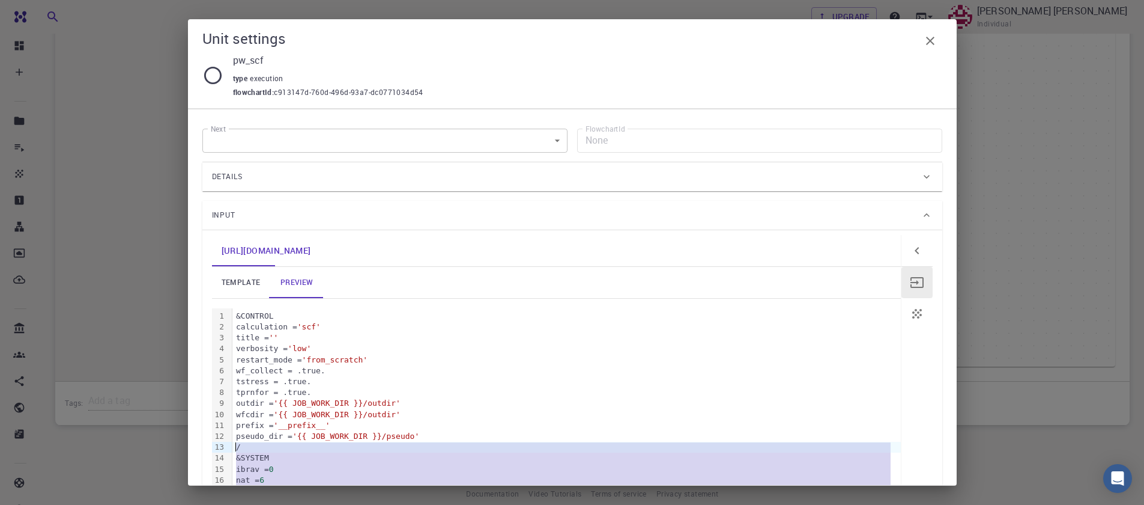
scroll to position [182, 0]
